Goal: Find specific page/section: Find specific page/section

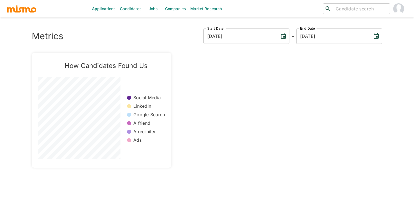
click at [151, 15] on link "Jobs" at bounding box center [153, 9] width 19 height 18
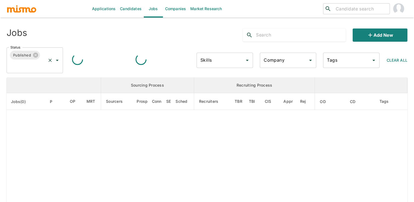
click at [61, 60] on button "Open" at bounding box center [57, 60] width 8 height 8
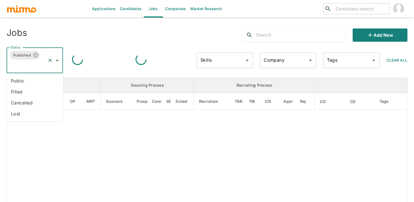
click at [44, 78] on li "Public" at bounding box center [35, 80] width 56 height 11
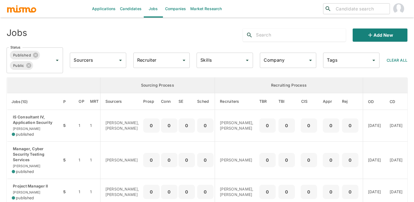
click at [171, 59] on input "Recruiter" at bounding box center [157, 60] width 43 height 10
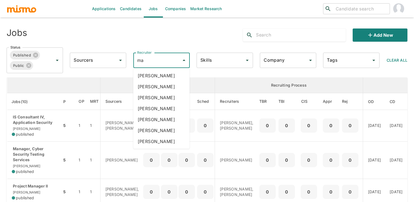
type input "mai"
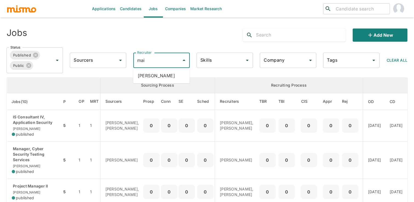
click at [170, 71] on li "[PERSON_NAME]" at bounding box center [161, 75] width 56 height 11
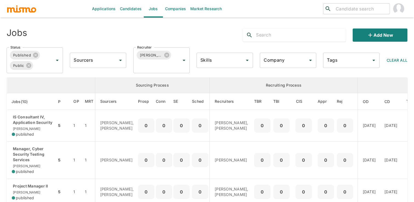
click at [268, 38] on input "text" at bounding box center [301, 35] width 90 height 9
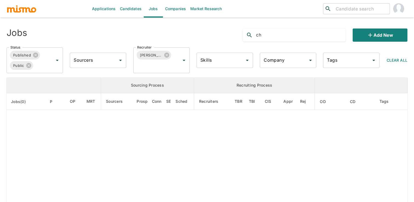
type input "c"
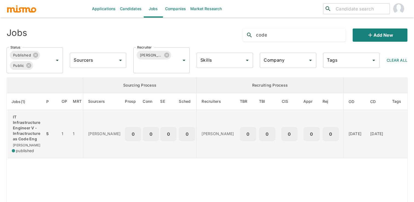
type input "code"
click at [130, 129] on td "0" at bounding box center [134, 134] width 18 height 48
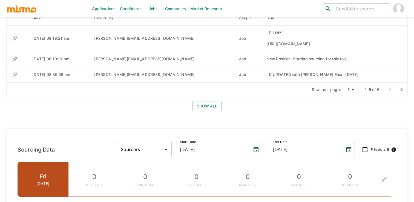
scroll to position [233, 0]
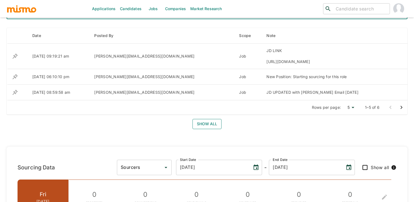
click at [214, 119] on button "Show all" at bounding box center [207, 124] width 29 height 10
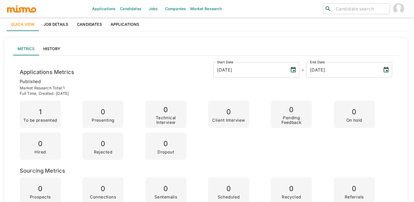
scroll to position [17, 0]
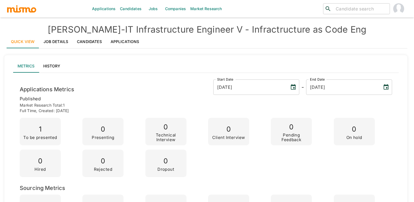
click at [216, 40] on div "Quick View Job Details Candidates Applications" at bounding box center [207, 41] width 401 height 13
click at [232, 43] on div "Quick View Job Details Candidates Applications" at bounding box center [207, 41] width 401 height 13
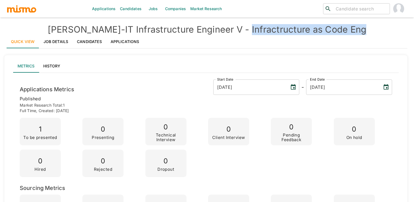
drag, startPoint x: 346, startPoint y: 31, endPoint x: 232, endPoint y: 31, distance: 114.8
click at [232, 31] on h4 "Kaiser - IT Infrastructure Engineer V - Infractructure as Code Eng" at bounding box center [207, 29] width 401 height 11
copy h4 "Infractructure as Code Eng"
